Goal: Task Accomplishment & Management: Use online tool/utility

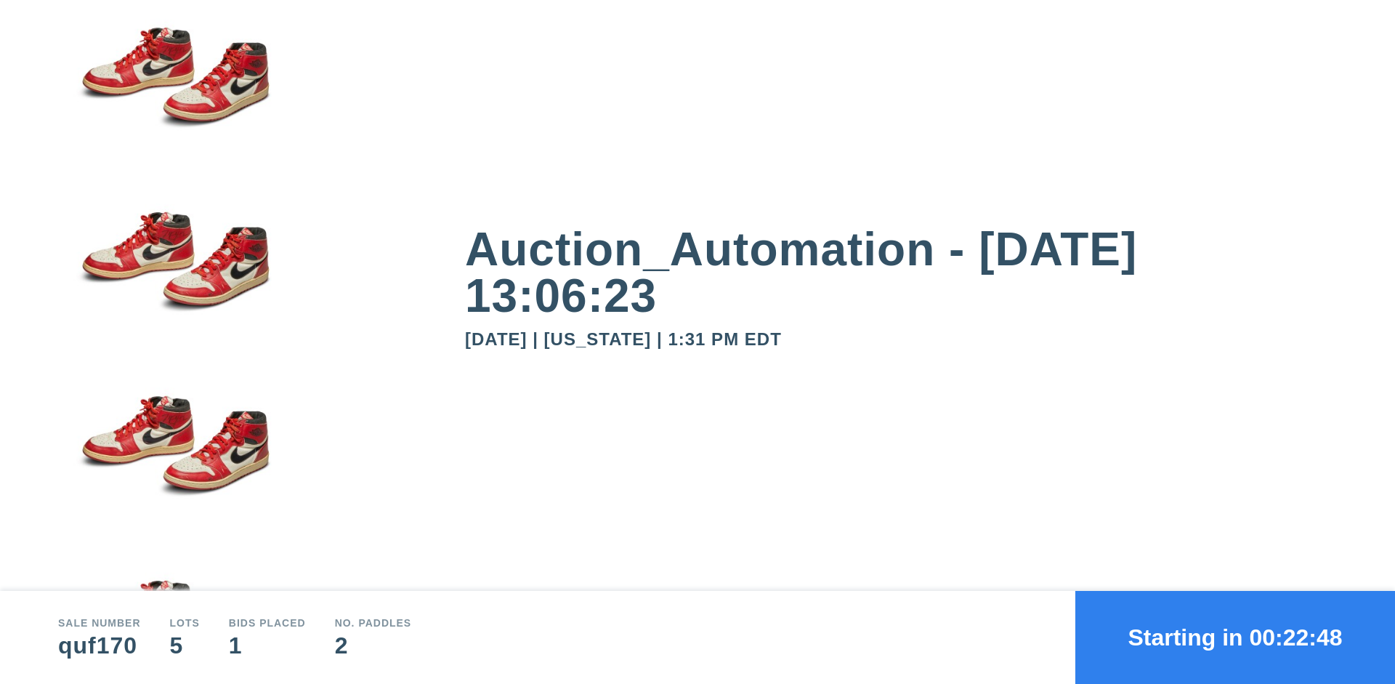
click at [1235, 637] on button "Starting in 00:22:48" at bounding box center [1235, 637] width 320 height 93
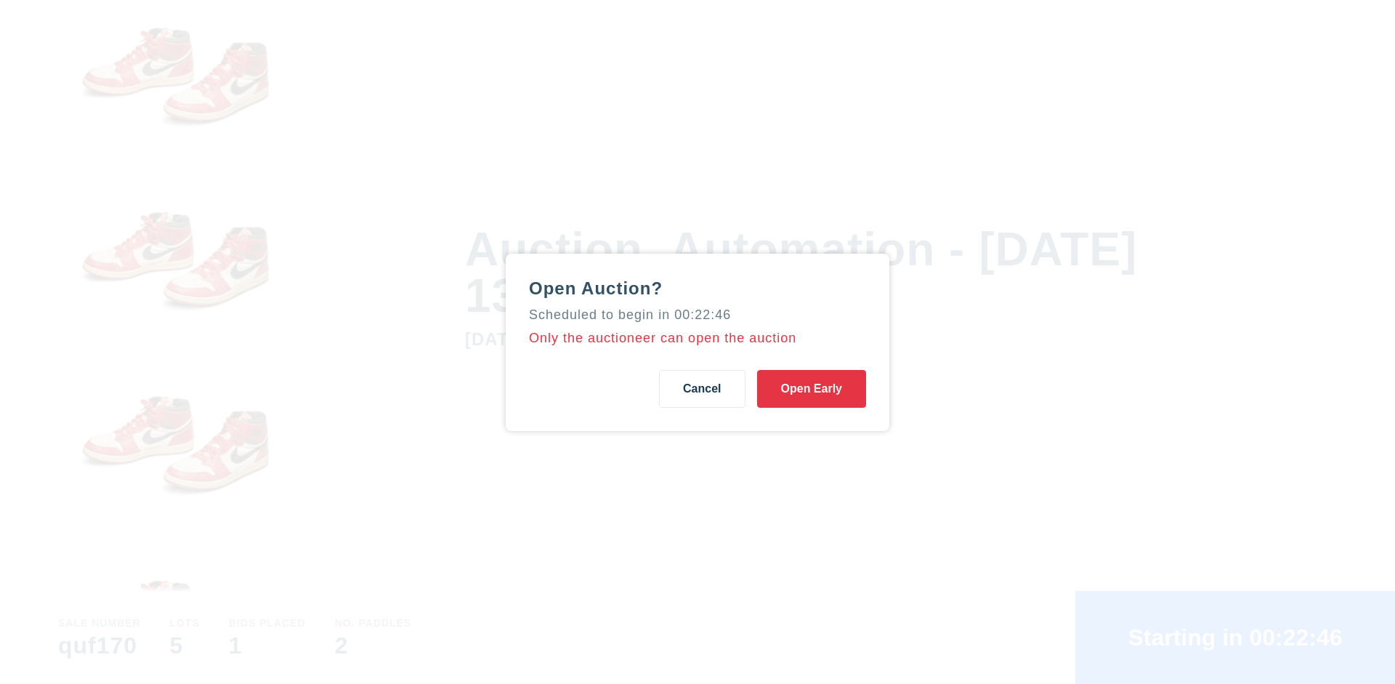
click at [812, 388] on button "Open Early" at bounding box center [811, 389] width 109 height 38
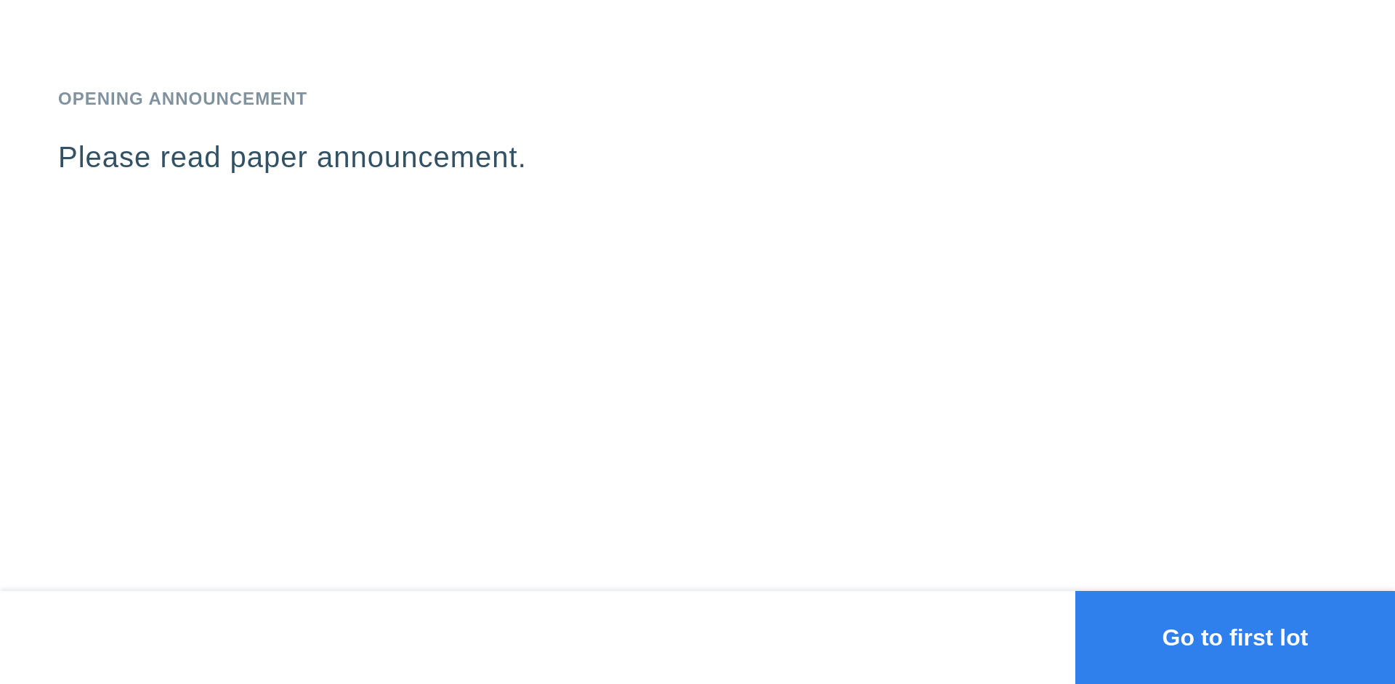
click at [1235, 637] on button "Go to first lot" at bounding box center [1235, 637] width 320 height 93
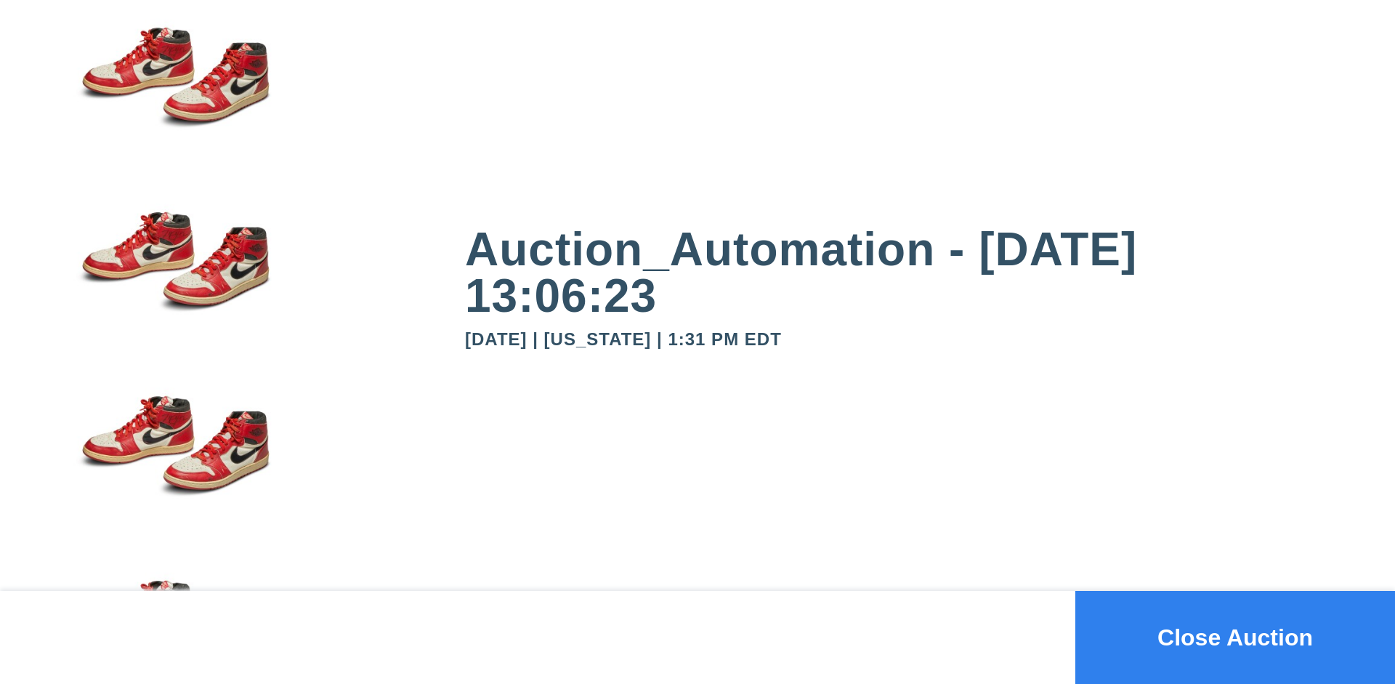
click at [1235, 637] on button "Close Auction" at bounding box center [1235, 637] width 320 height 93
